Goal: Transaction & Acquisition: Purchase product/service

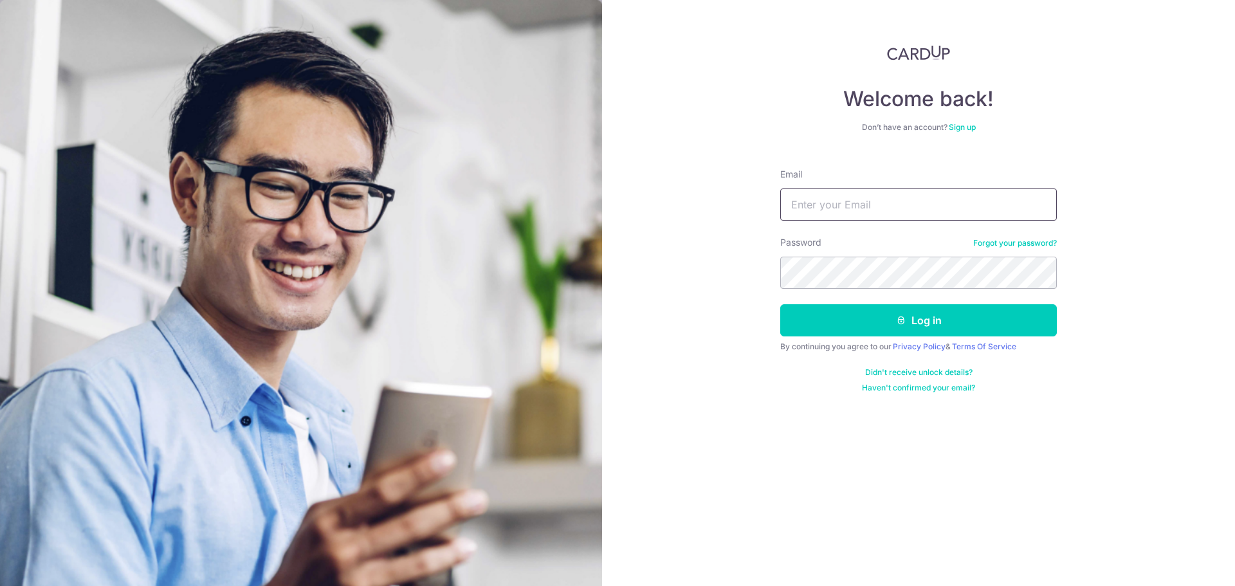
type input "[EMAIL_ADDRESS][DOMAIN_NAME]"
click at [990, 245] on link "Forgot your password?" at bounding box center [1015, 243] width 84 height 10
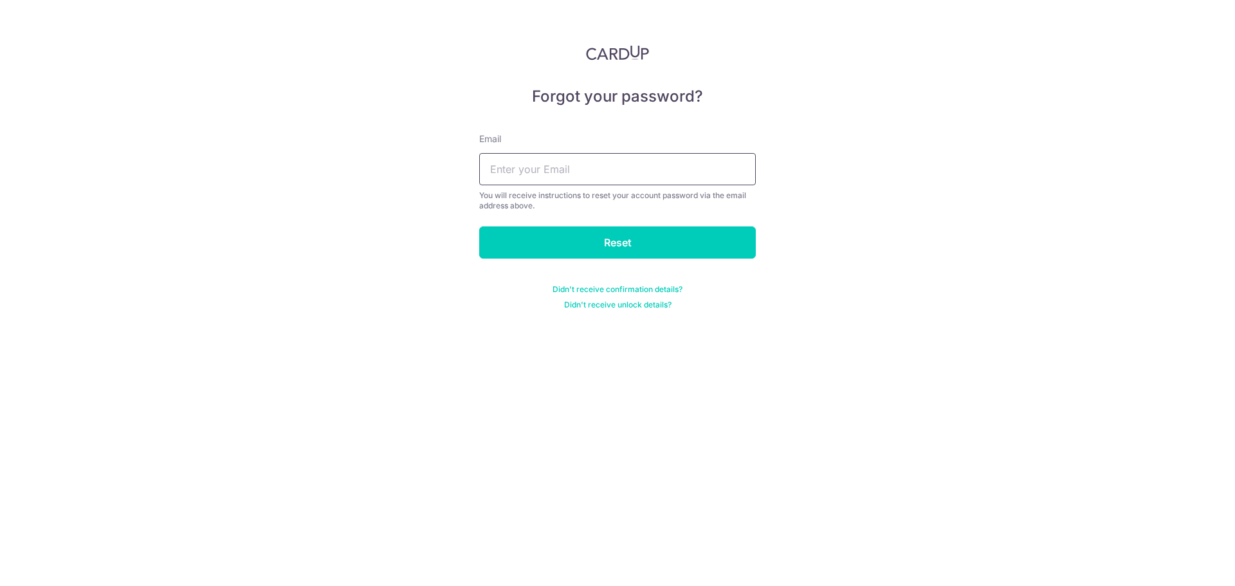
click at [601, 170] on input "text" at bounding box center [617, 169] width 277 height 32
type input "[EMAIL_ADDRESS][DOMAIN_NAME]"
click at [613, 250] on input "Reset" at bounding box center [617, 242] width 277 height 32
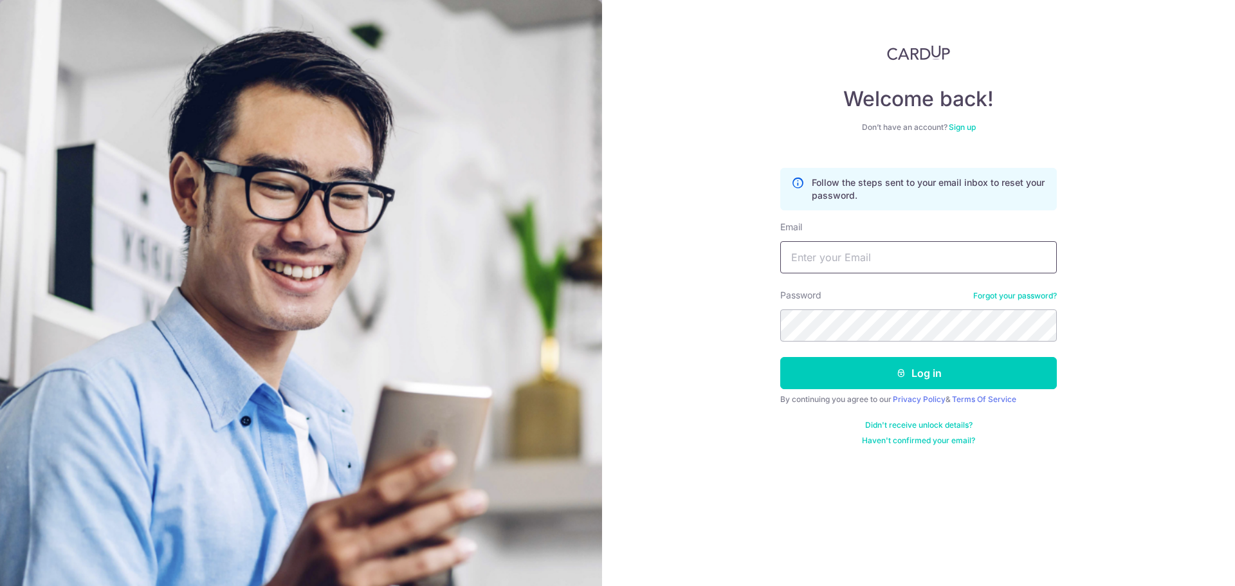
click at [972, 259] on input "Email" at bounding box center [918, 257] width 277 height 32
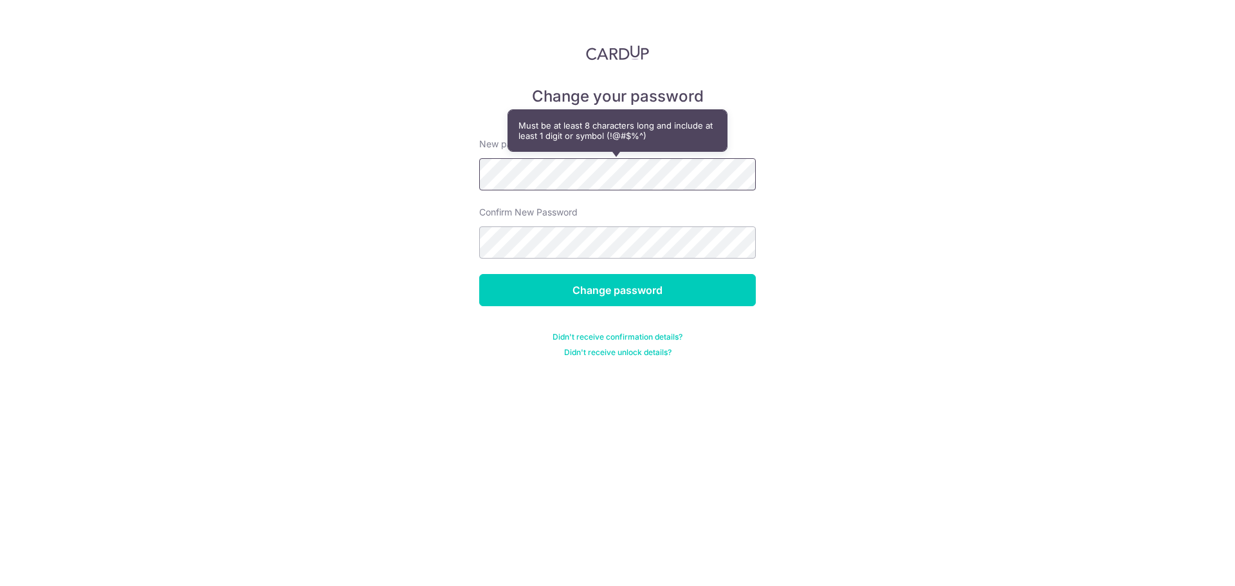
click at [452, 171] on div "Change your password New password Confirm New Password Change password Didn't r…" at bounding box center [617, 293] width 1235 height 586
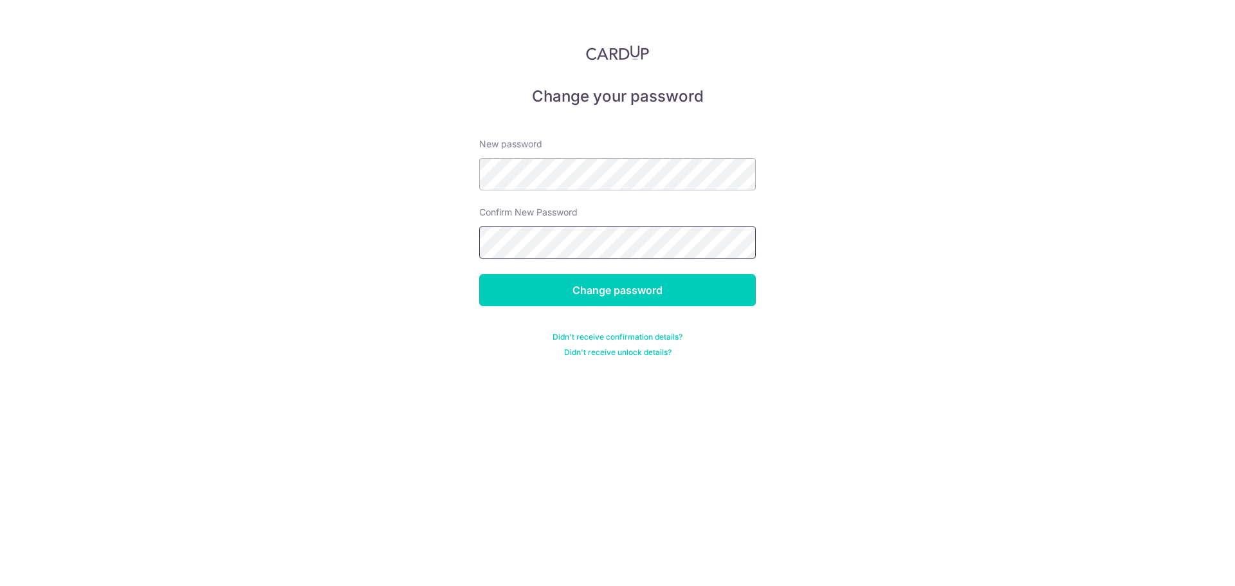
scroll to position [0, 382]
click at [862, 252] on div "Change your password New password Confirm New Password Change password Didn't r…" at bounding box center [617, 293] width 1235 height 586
click at [901, 318] on div "Change your password New password Confirm New Password Change password Didn't r…" at bounding box center [617, 293] width 1235 height 586
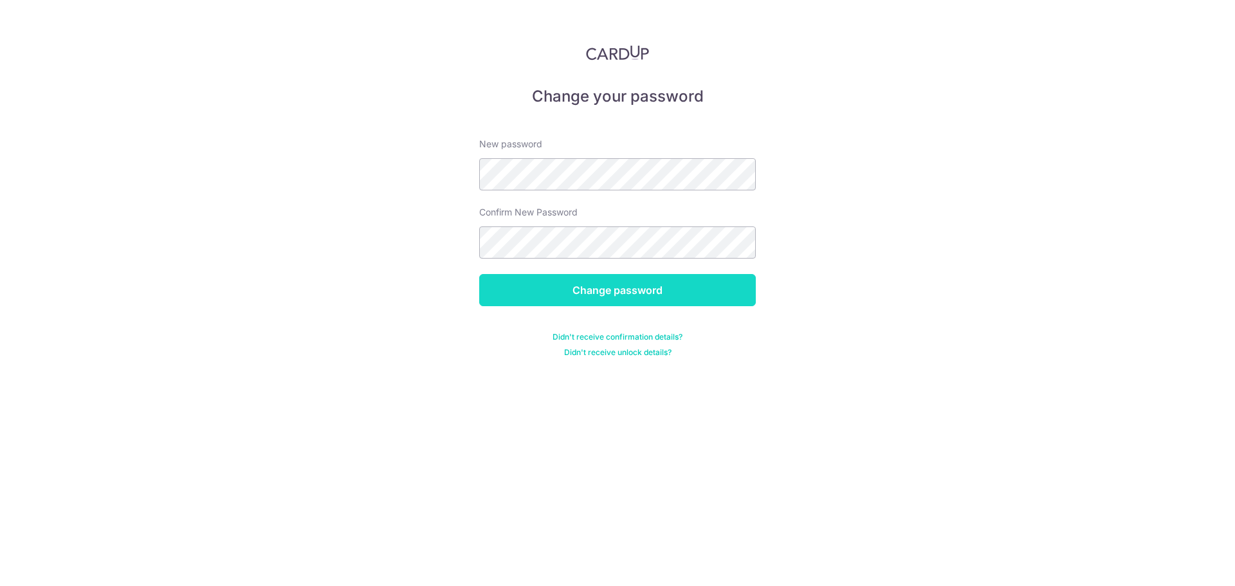
click at [668, 299] on input "Change password" at bounding box center [617, 290] width 277 height 32
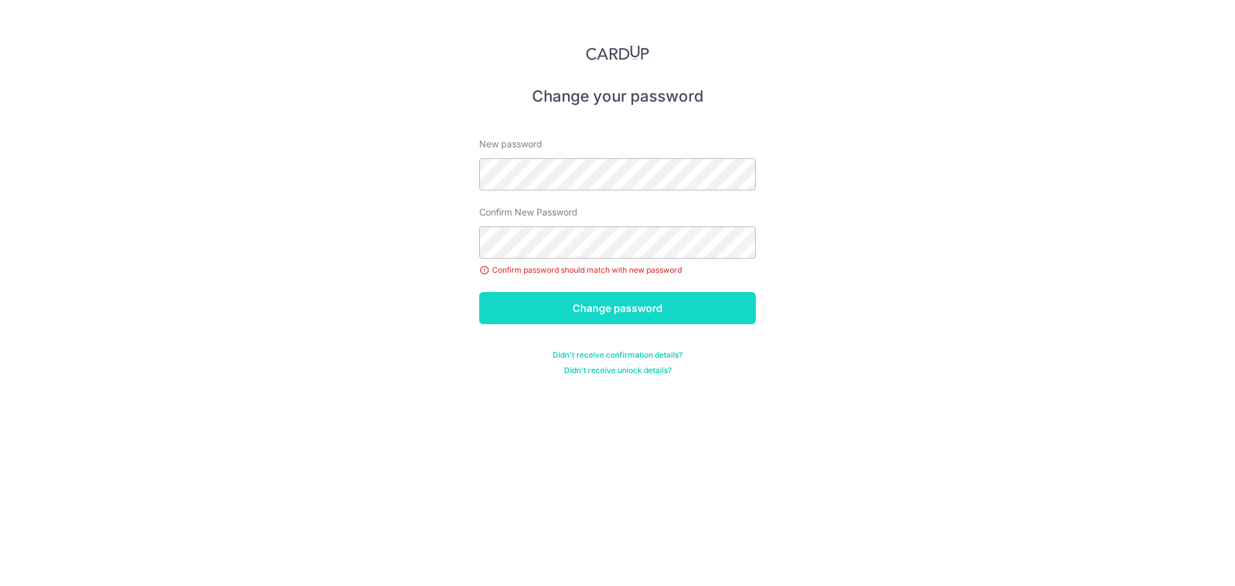
click at [681, 319] on input "Change password" at bounding box center [617, 308] width 277 height 32
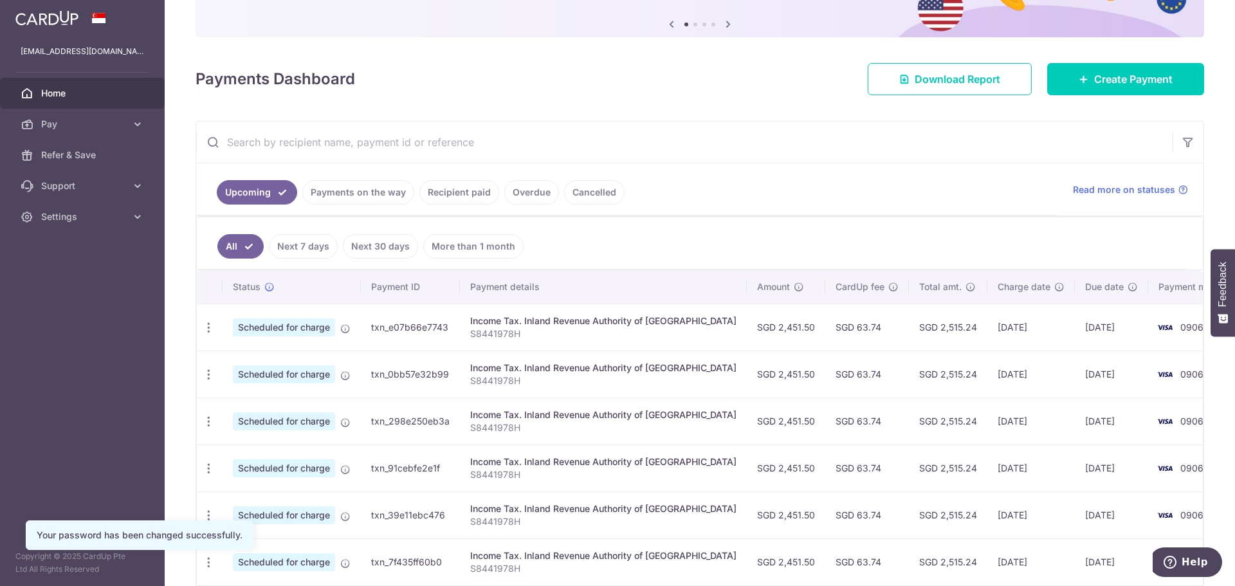
scroll to position [129, 0]
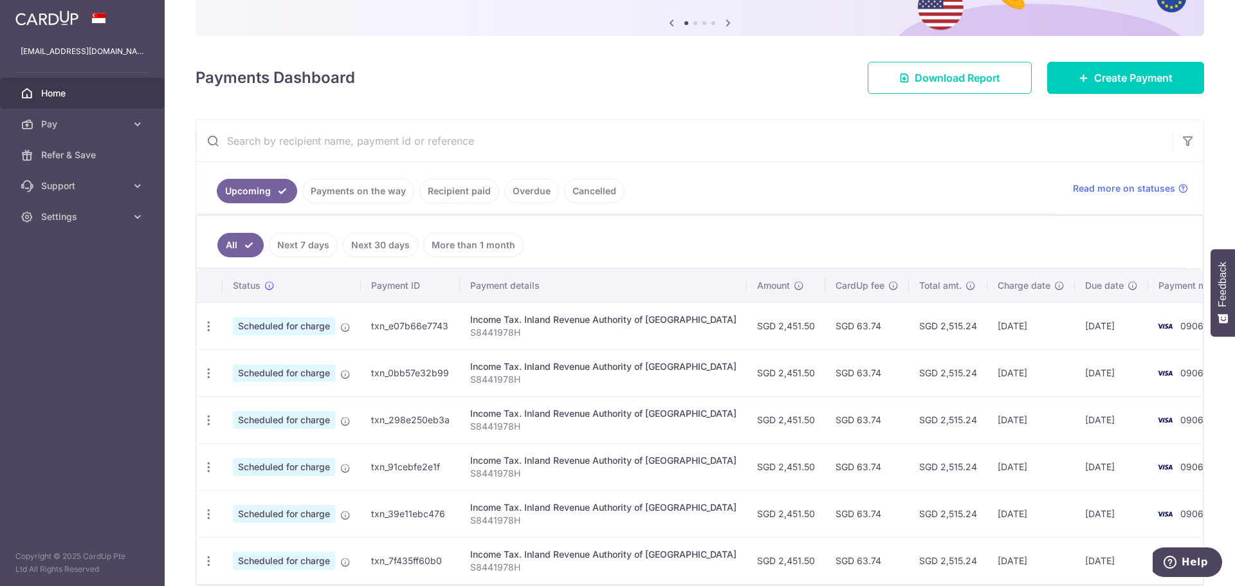
click at [457, 190] on link "Recipient paid" at bounding box center [459, 191] width 80 height 24
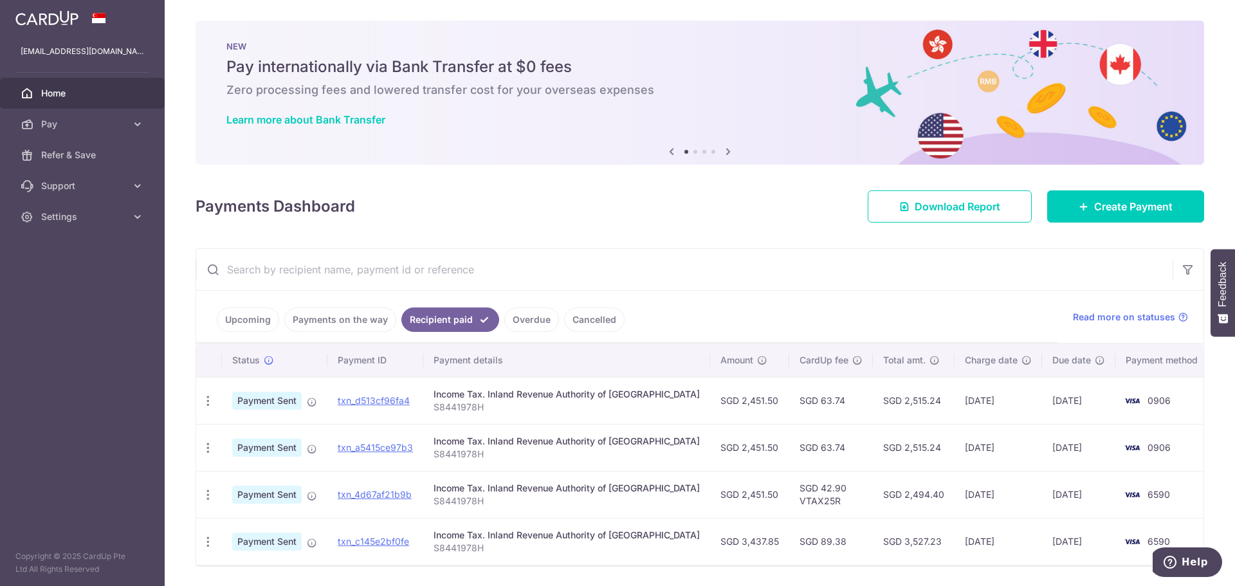
scroll to position [41, 0]
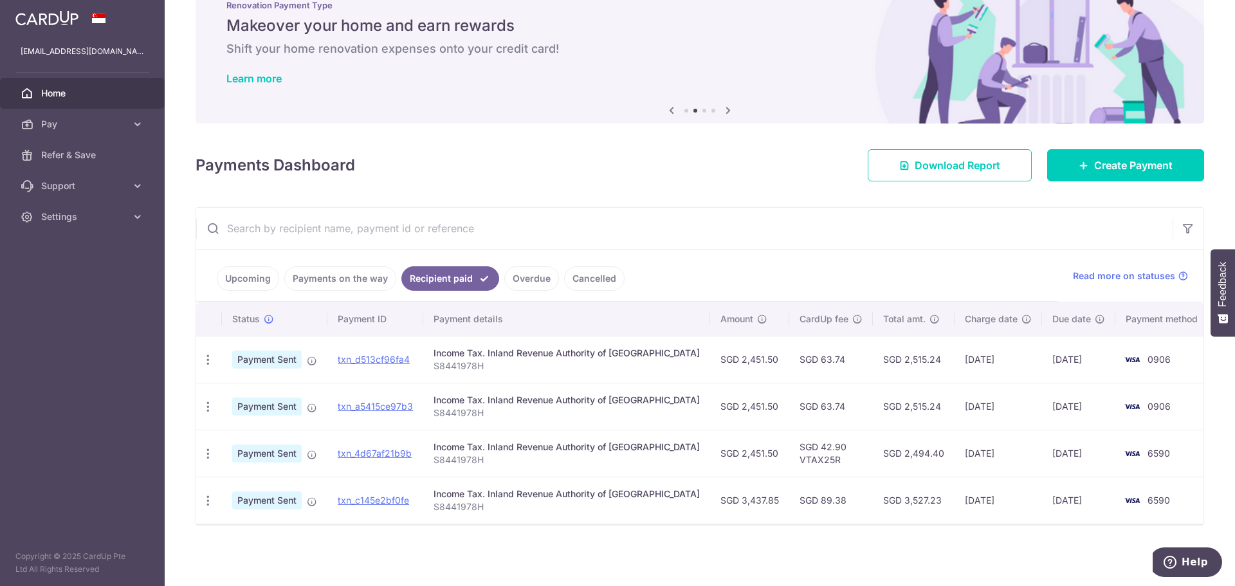
click at [324, 280] on link "Payments on the way" at bounding box center [340, 278] width 112 height 24
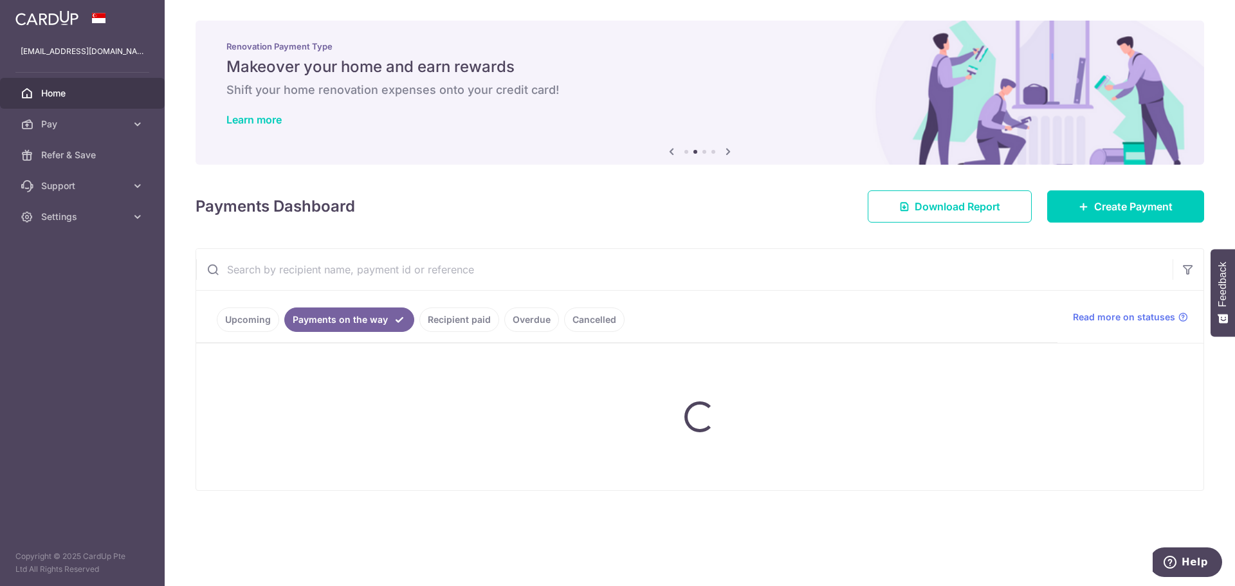
scroll to position [0, 0]
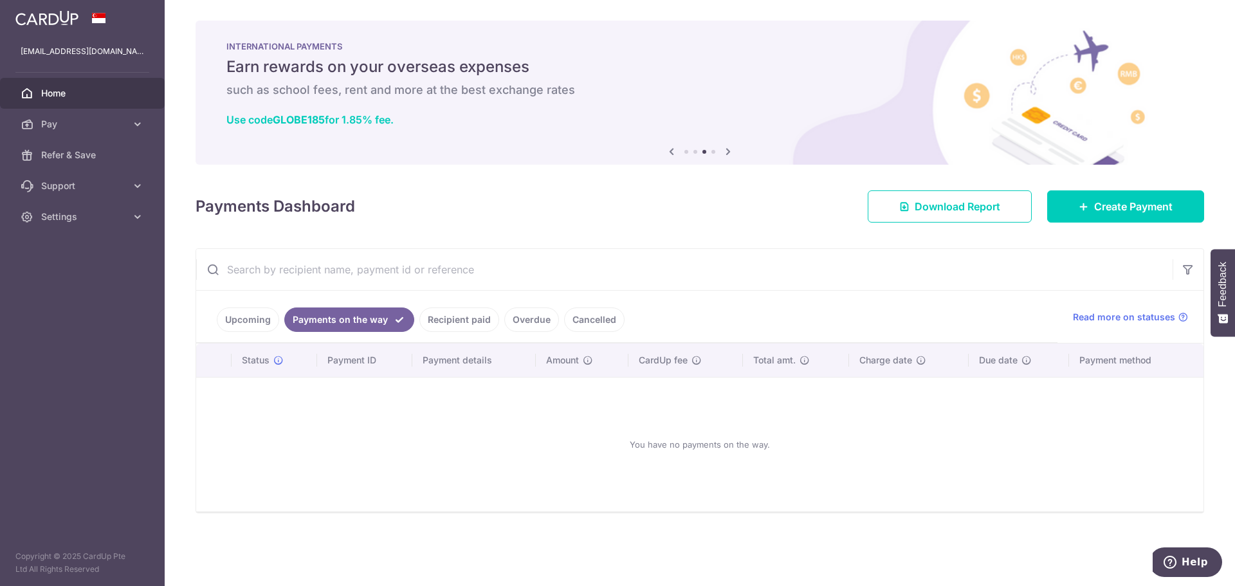
click at [239, 312] on link "Upcoming" at bounding box center [248, 319] width 62 height 24
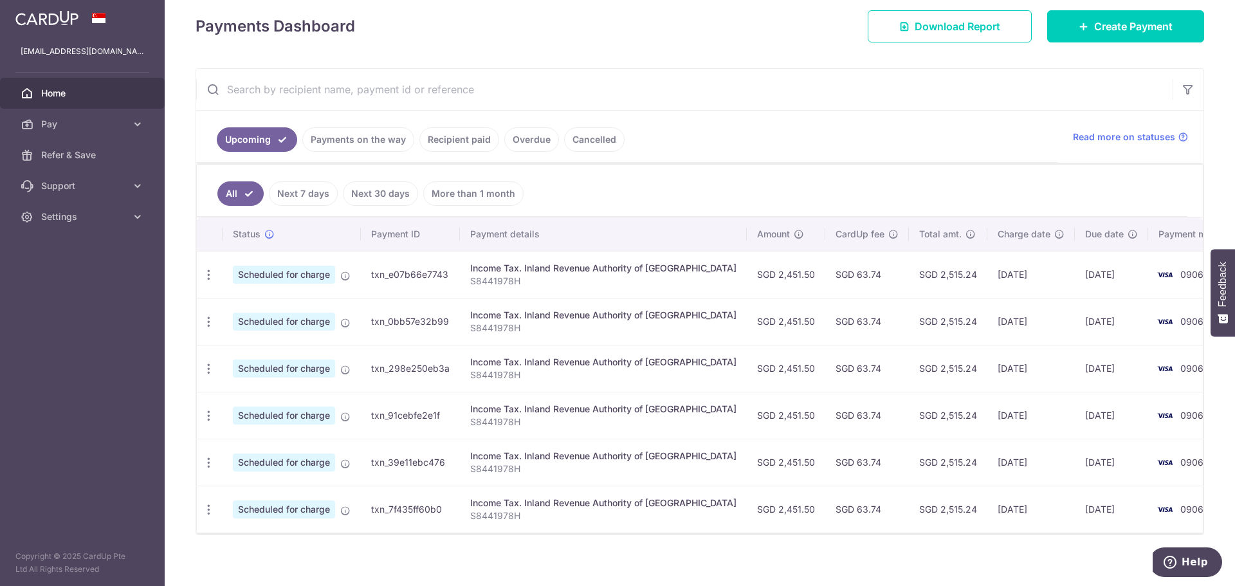
scroll to position [190, 0]
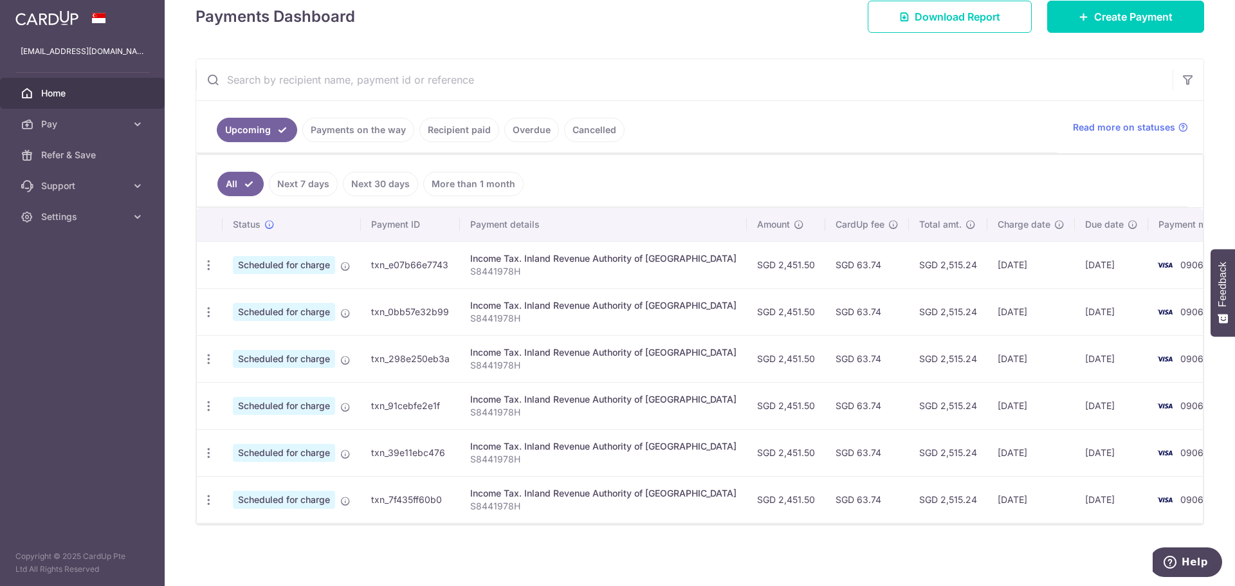
click at [588, 131] on link "Cancelled" at bounding box center [594, 130] width 60 height 24
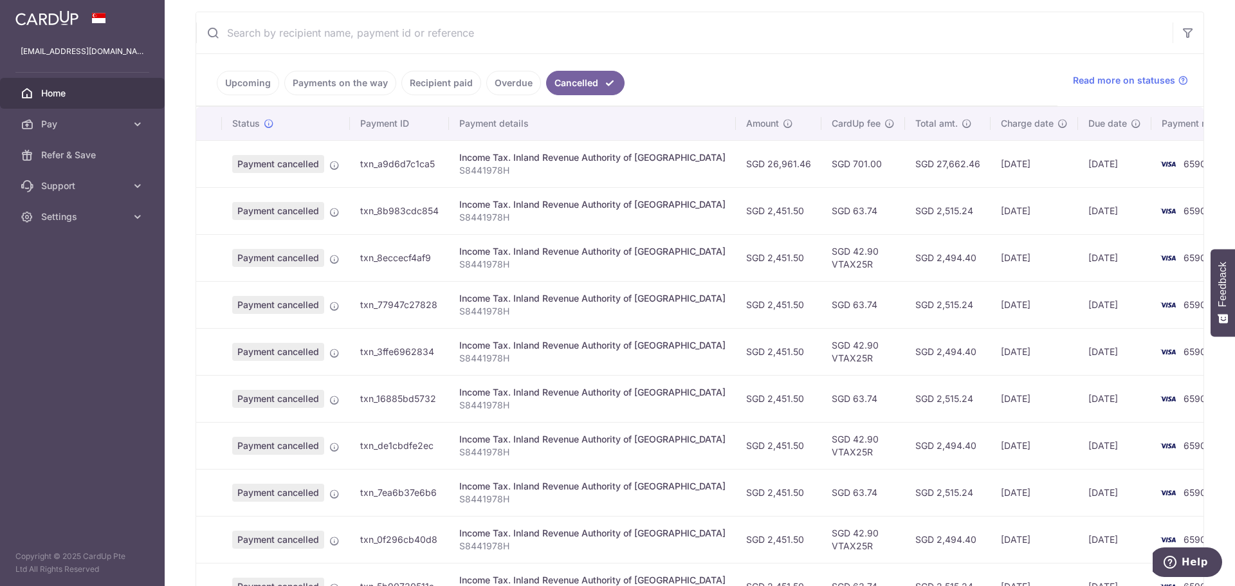
scroll to position [257, 0]
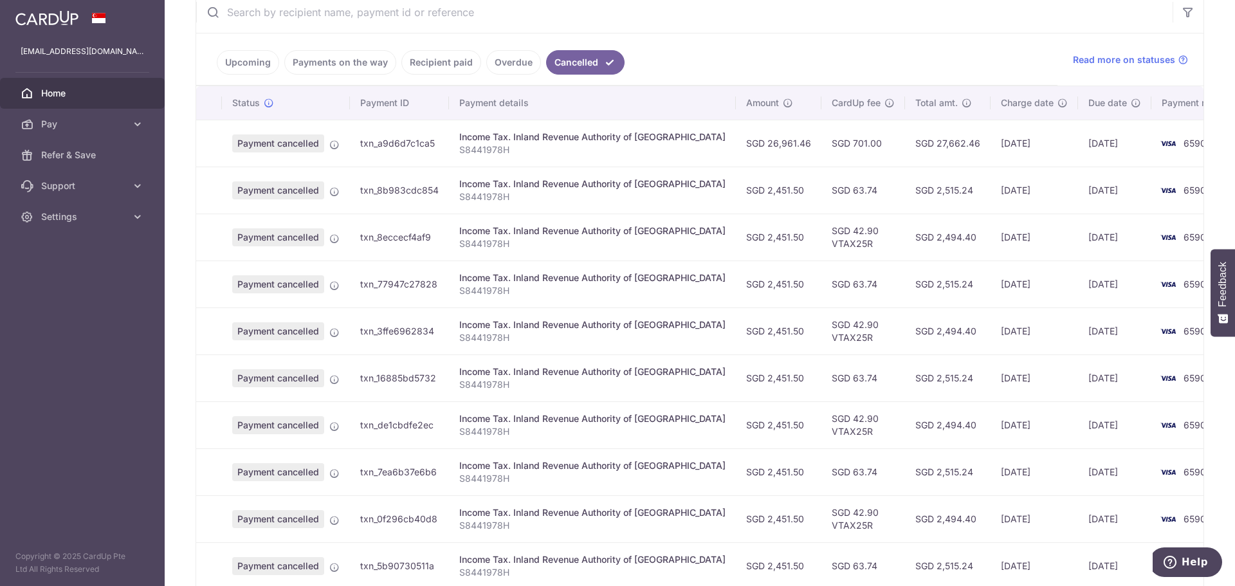
click at [1078, 496] on td "09/10/2025" at bounding box center [1114, 518] width 73 height 47
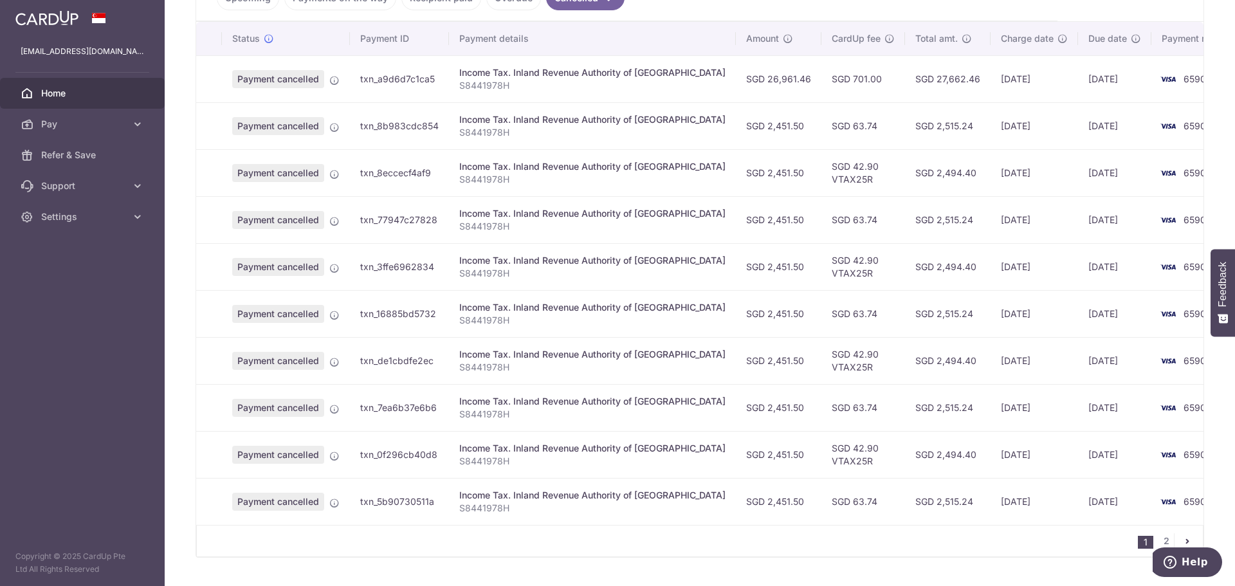
scroll to position [354, 0]
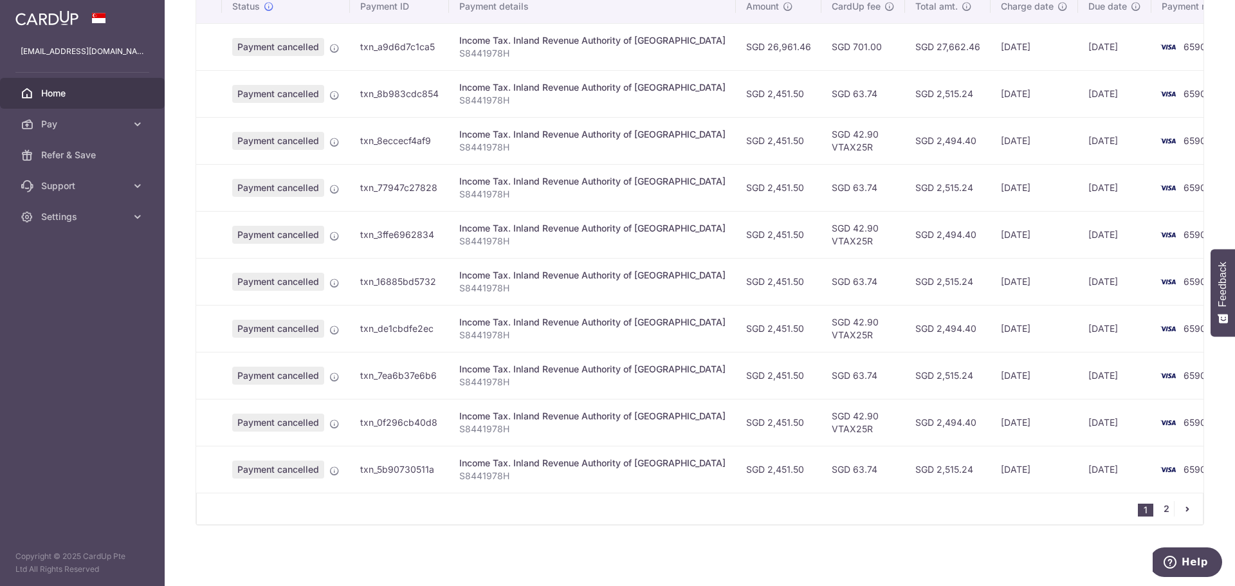
click at [1160, 509] on link "2" at bounding box center [1166, 508] width 15 height 15
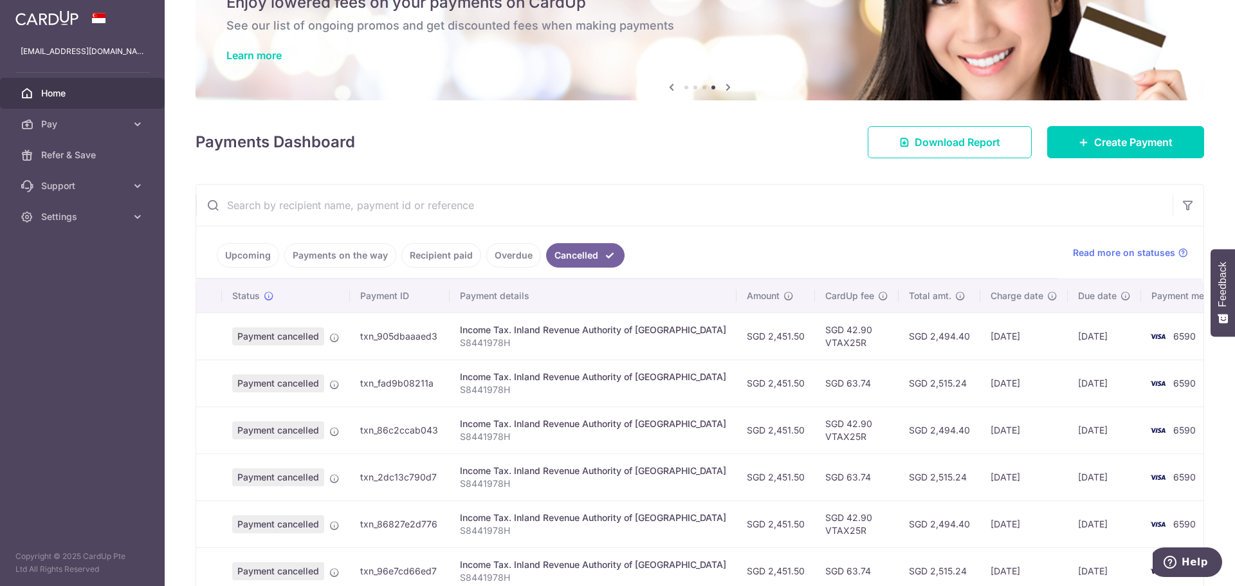
scroll to position [129, 0]
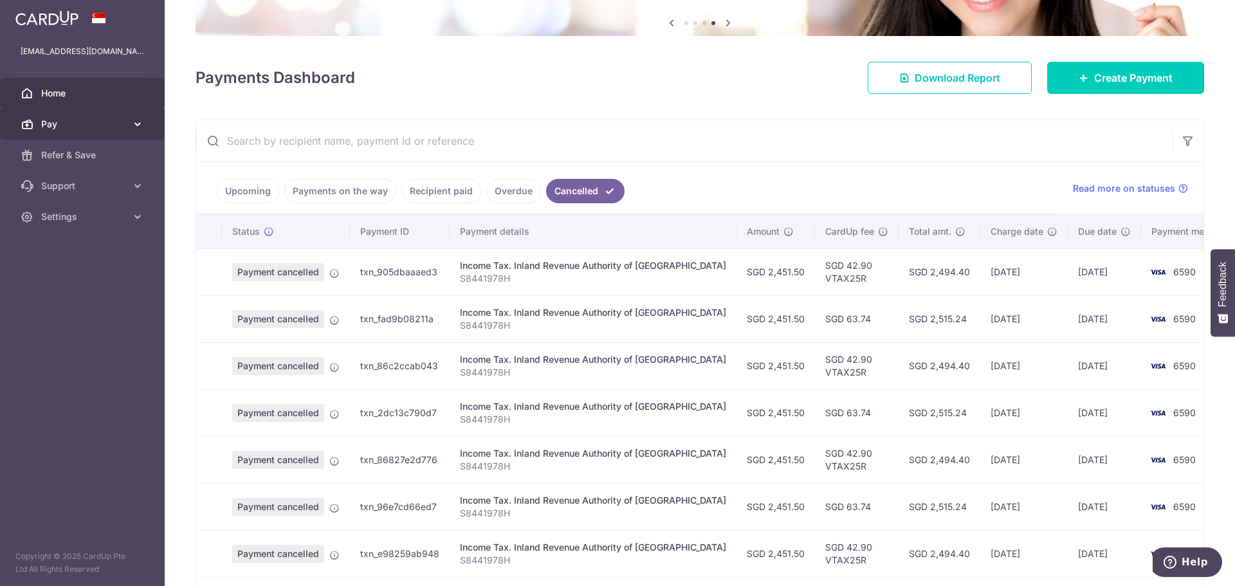
click at [63, 120] on span "Pay" at bounding box center [83, 124] width 85 height 13
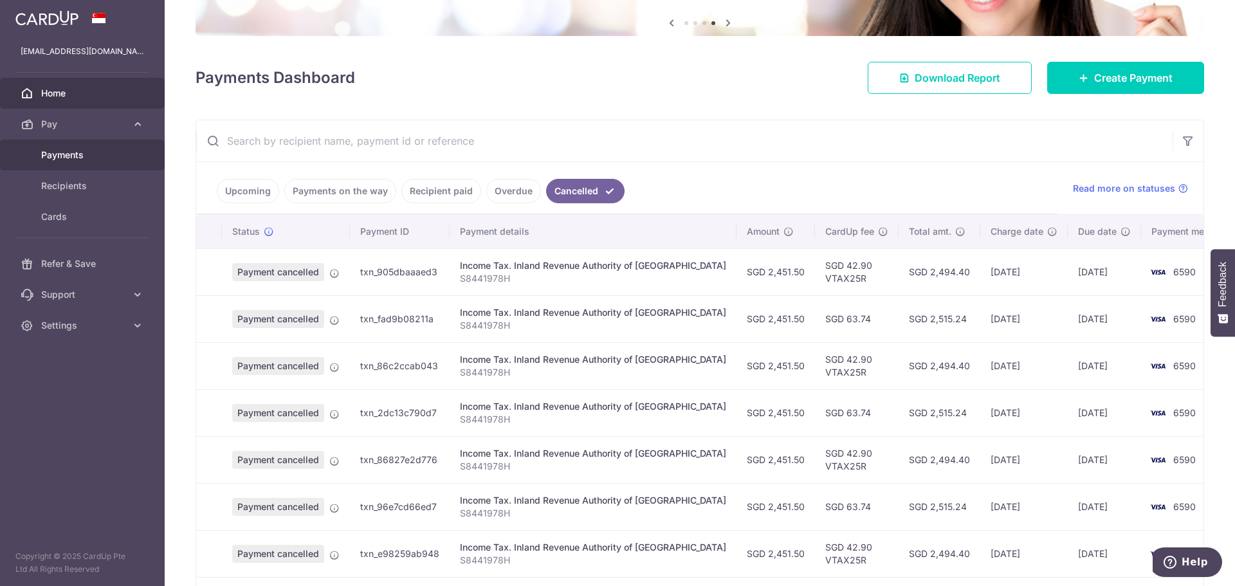
click at [78, 151] on span "Payments" at bounding box center [83, 155] width 85 height 13
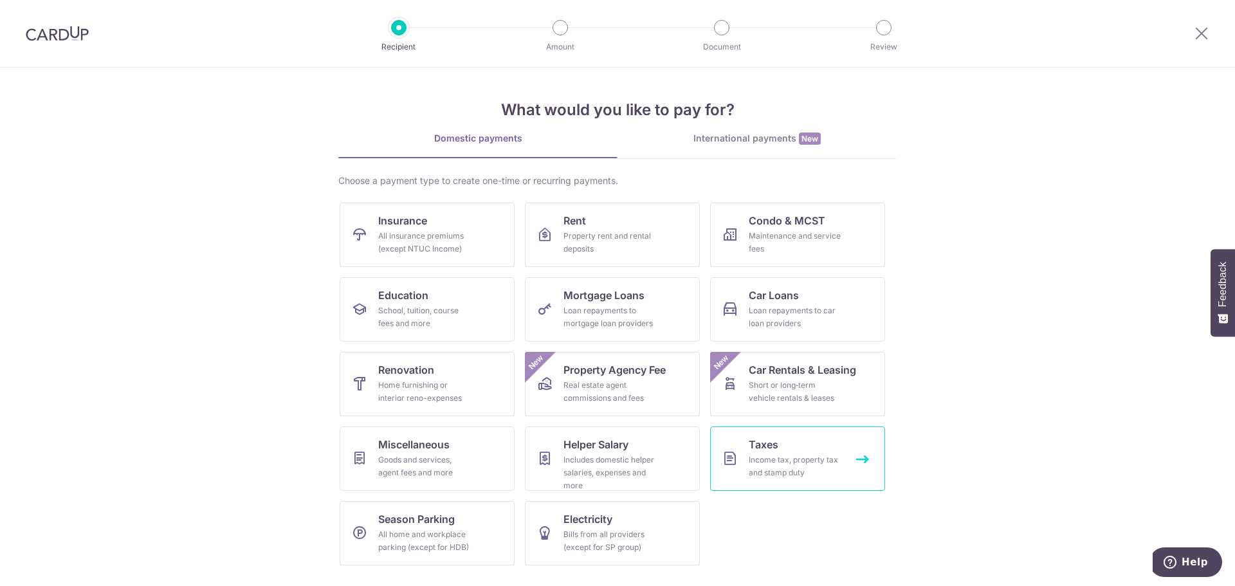
click at [764, 468] on div "Income tax, property tax and stamp duty" at bounding box center [795, 467] width 93 height 26
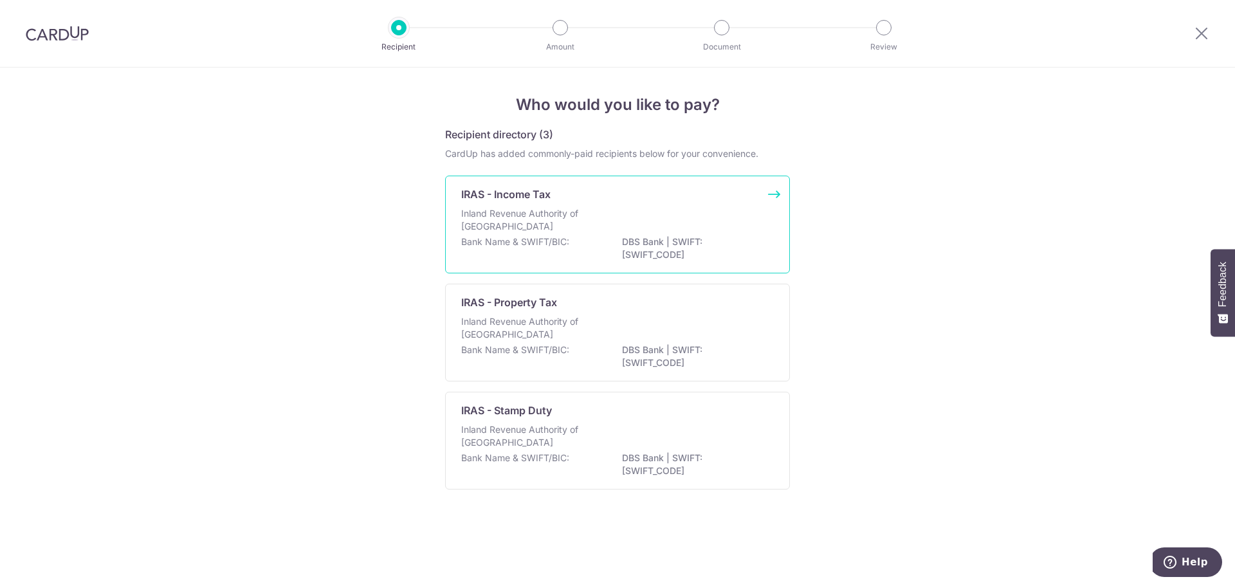
click at [521, 203] on div "IRAS - Income Tax Inland Revenue Authority of [GEOGRAPHIC_DATA] Bank Name & SWI…" at bounding box center [617, 225] width 345 height 98
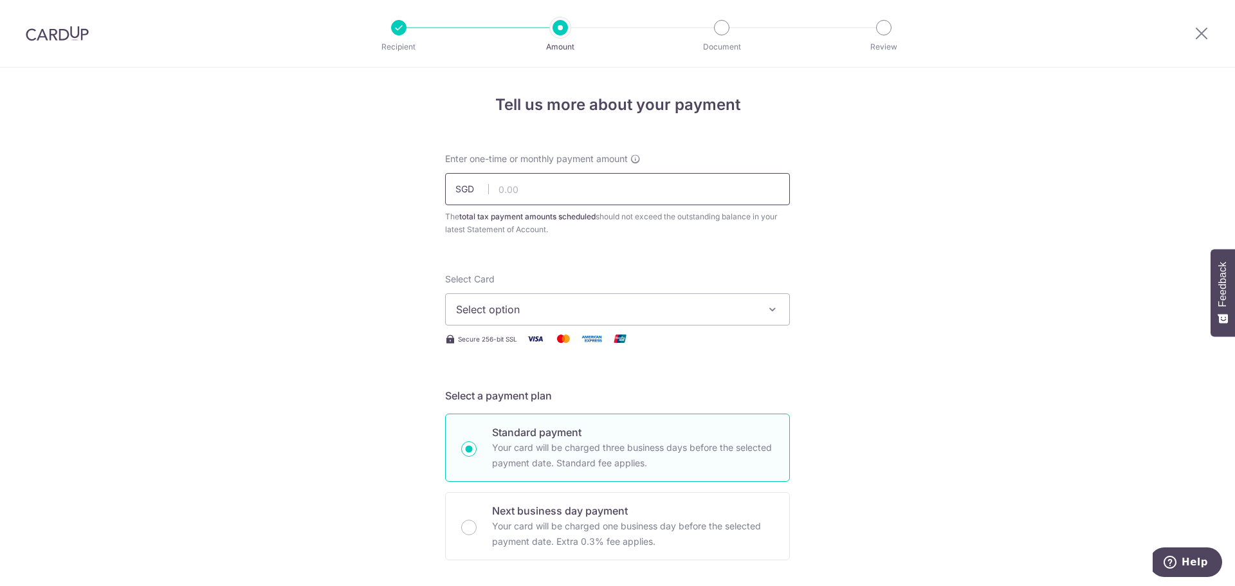
click at [532, 194] on input "text" at bounding box center [617, 189] width 345 height 32
click at [560, 311] on span "Select option" at bounding box center [606, 309] width 300 height 15
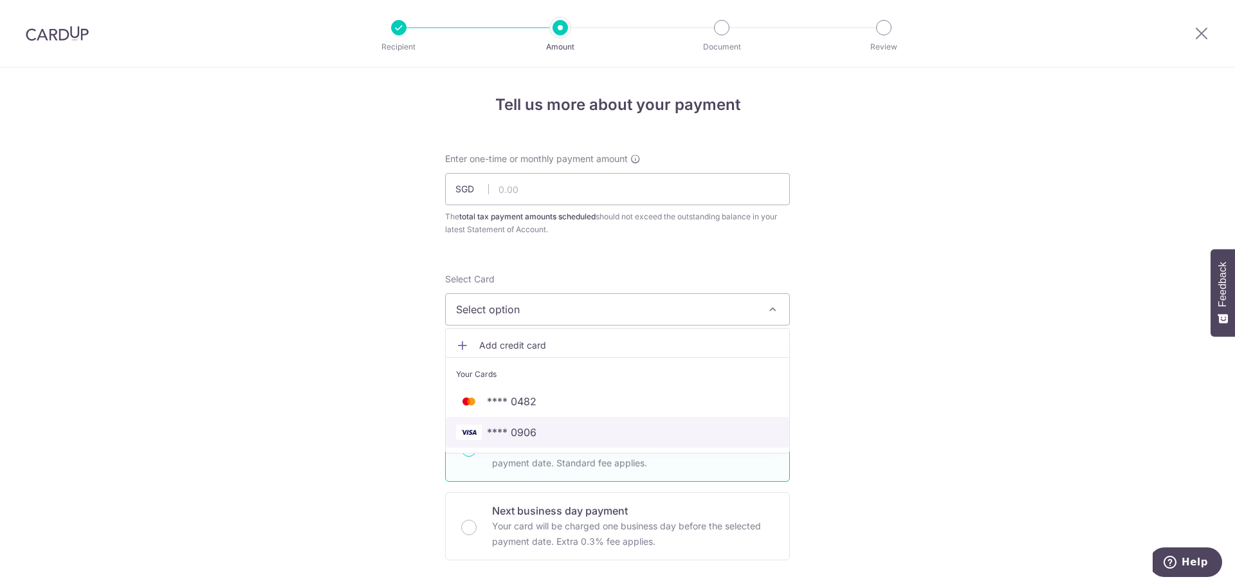
click at [576, 432] on span "**** 0906" at bounding box center [617, 432] width 323 height 15
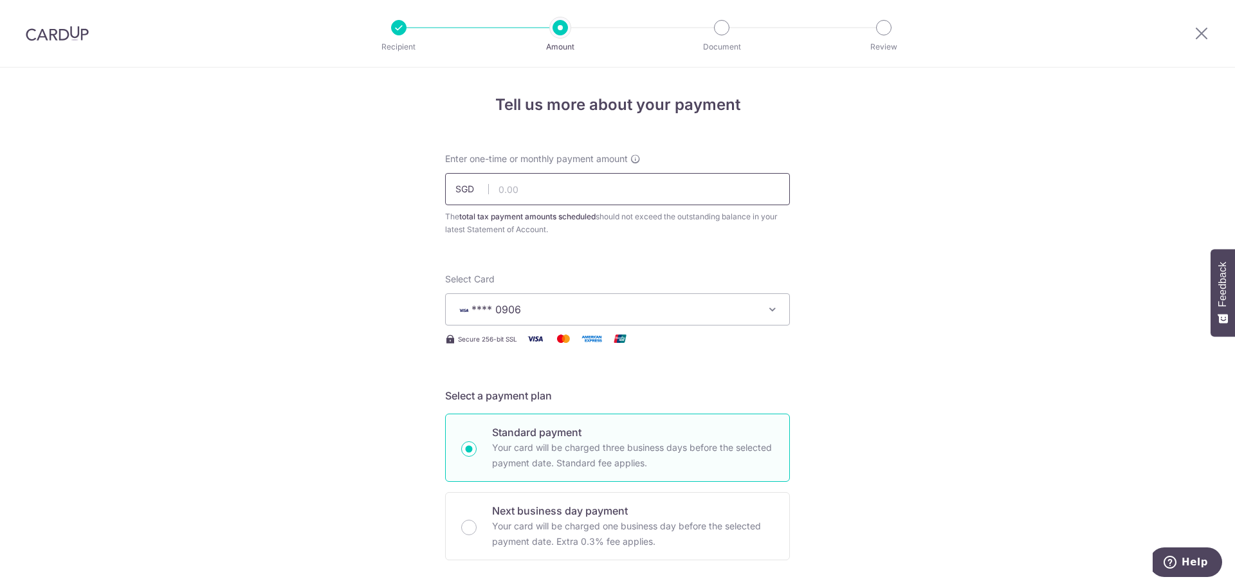
click at [572, 185] on input "text" at bounding box center [617, 189] width 345 height 32
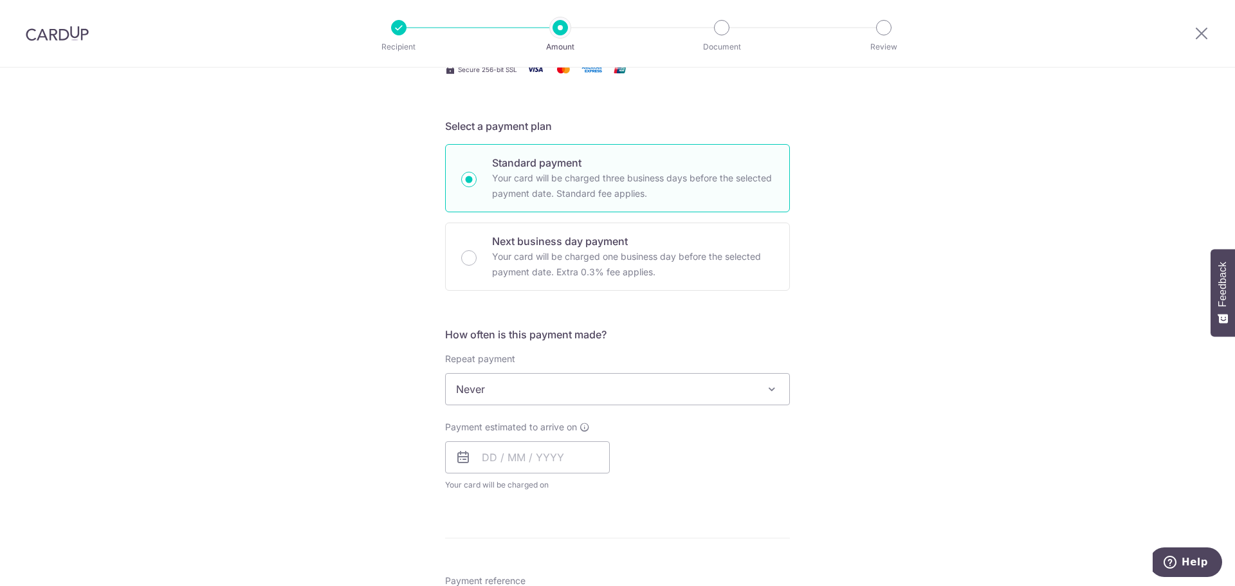
scroll to position [386, 0]
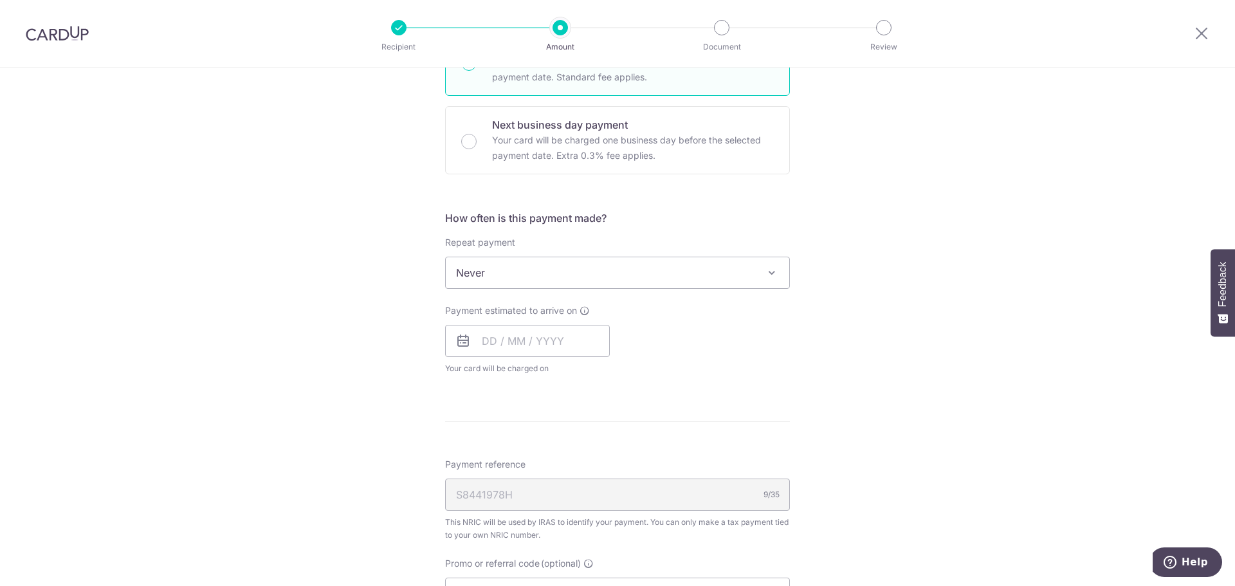
click at [531, 266] on span "Never" at bounding box center [618, 272] width 344 height 31
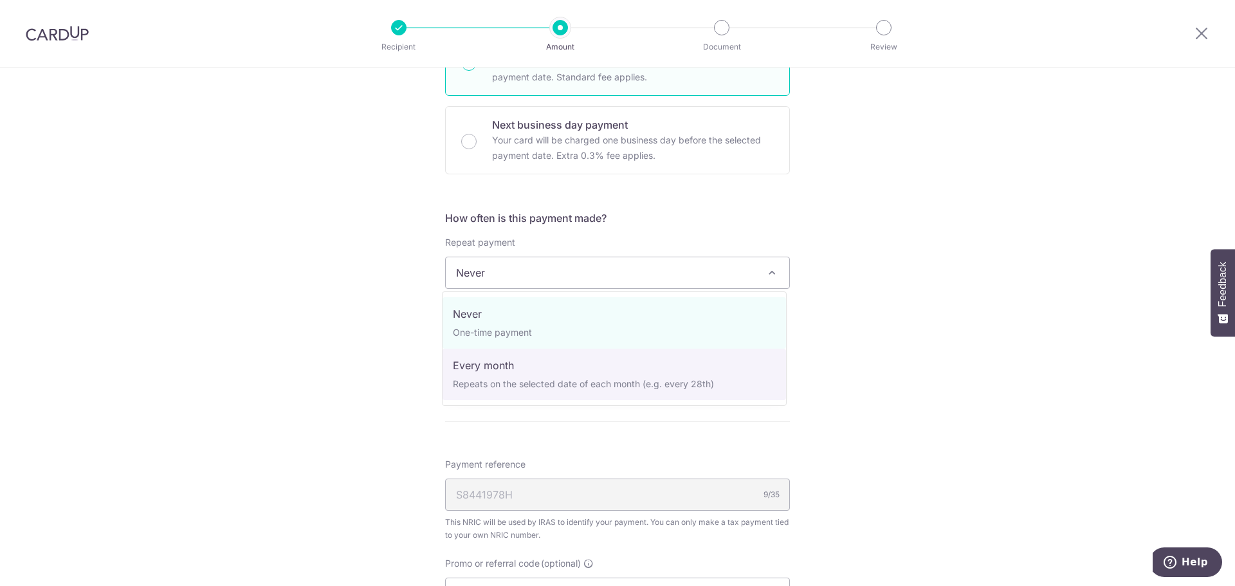
select select "3"
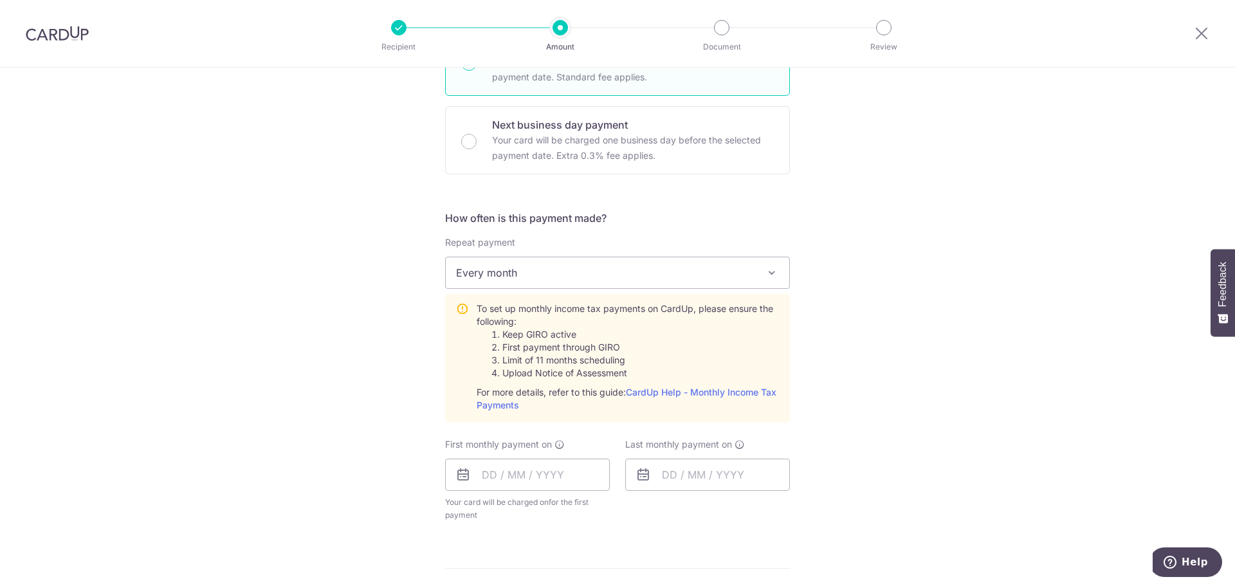
click at [908, 396] on div "Tell us more about your payment Enter one-time or monthly payment amount SGD Th…" at bounding box center [617, 352] width 1235 height 1341
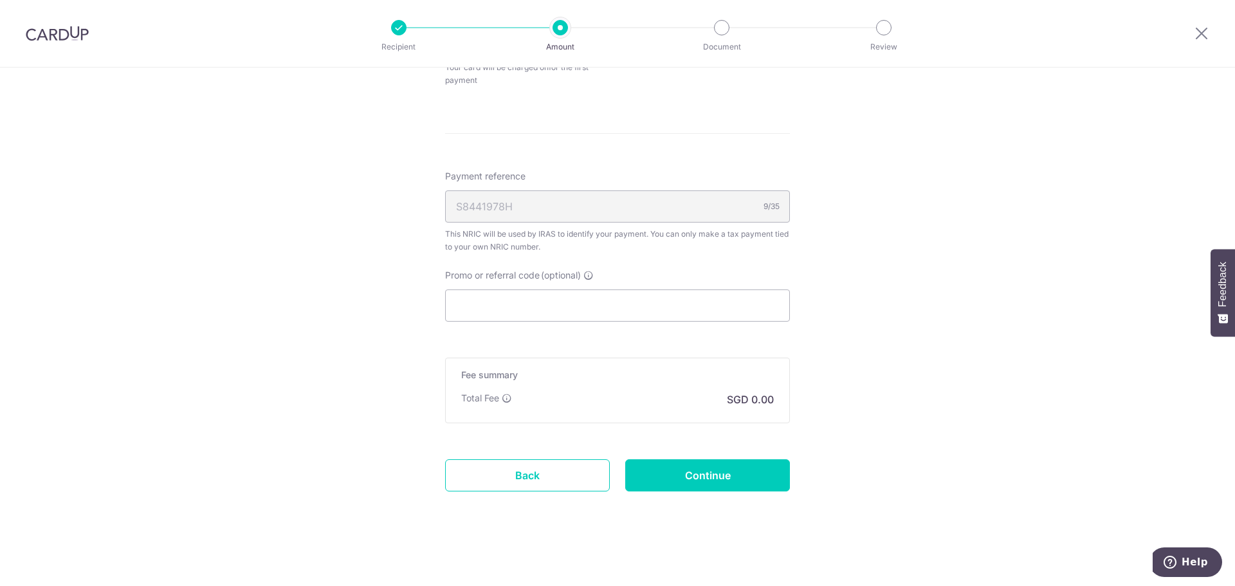
scroll to position [823, 0]
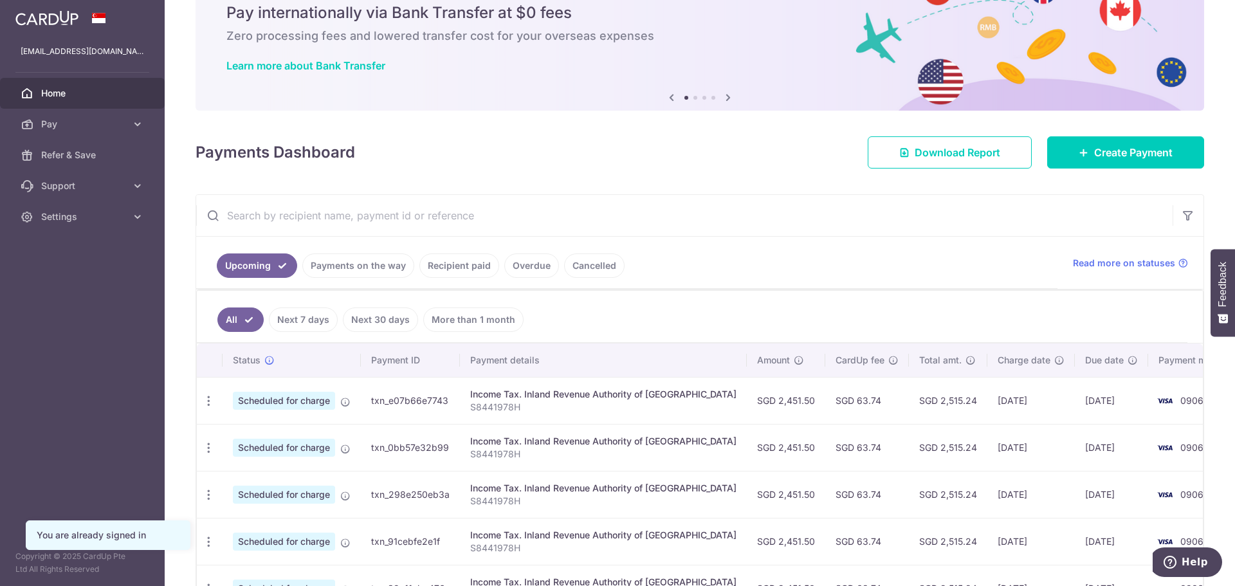
scroll to position [129, 0]
